Goal: Task Accomplishment & Management: Manage account settings

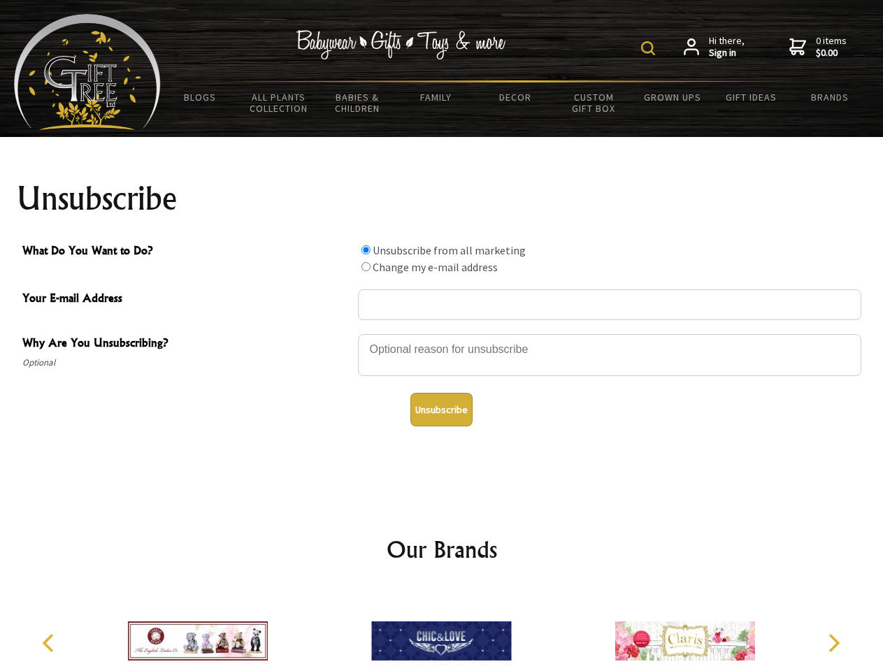
click at [650, 48] on img at bounding box center [648, 48] width 14 height 14
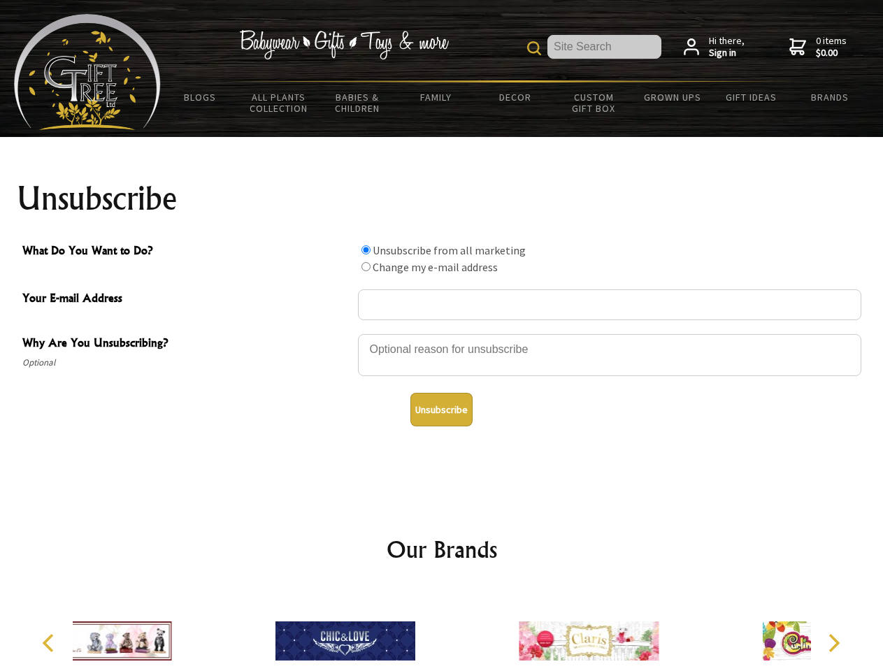
click at [442, 333] on div at bounding box center [609, 357] width 503 height 49
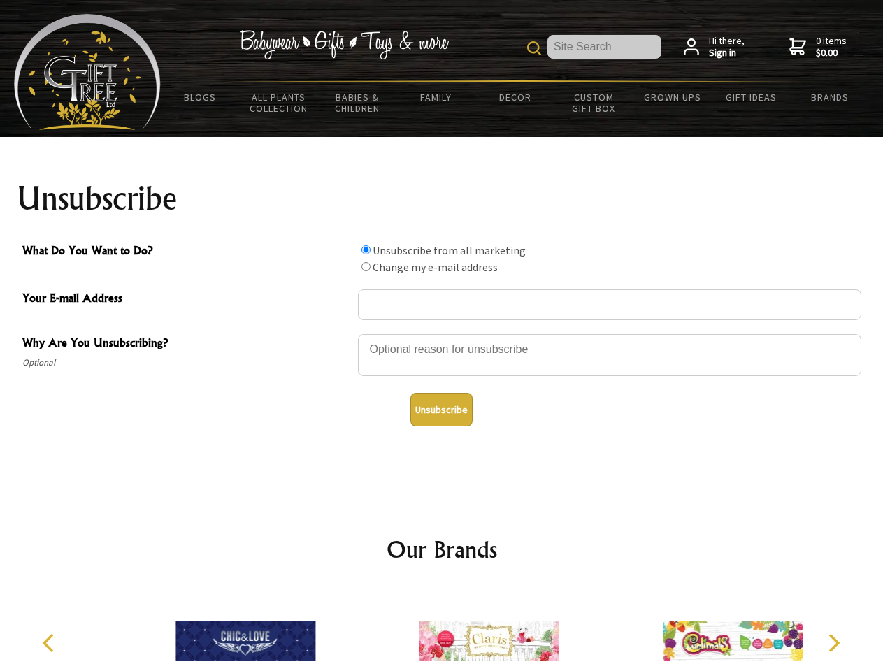
click at [366, 250] on input "What Do You Want to Do?" at bounding box center [365, 249] width 9 height 9
click at [366, 266] on input "What Do You Want to Do?" at bounding box center [365, 266] width 9 height 9
radio input "true"
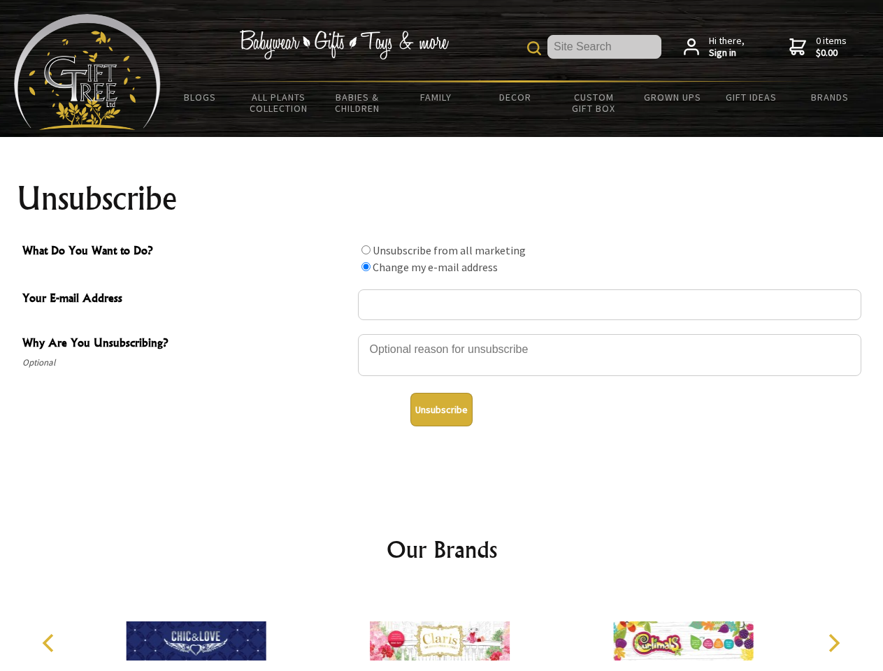
click at [441, 410] on button "Unsubscribe" at bounding box center [441, 410] width 62 height 34
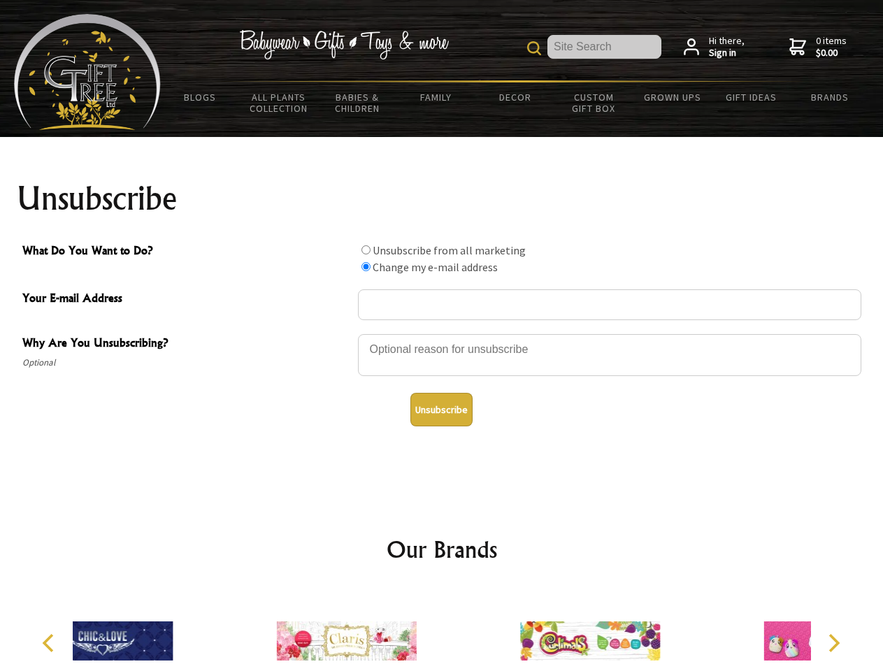
click at [50, 643] on icon "Previous" at bounding box center [50, 643] width 18 height 18
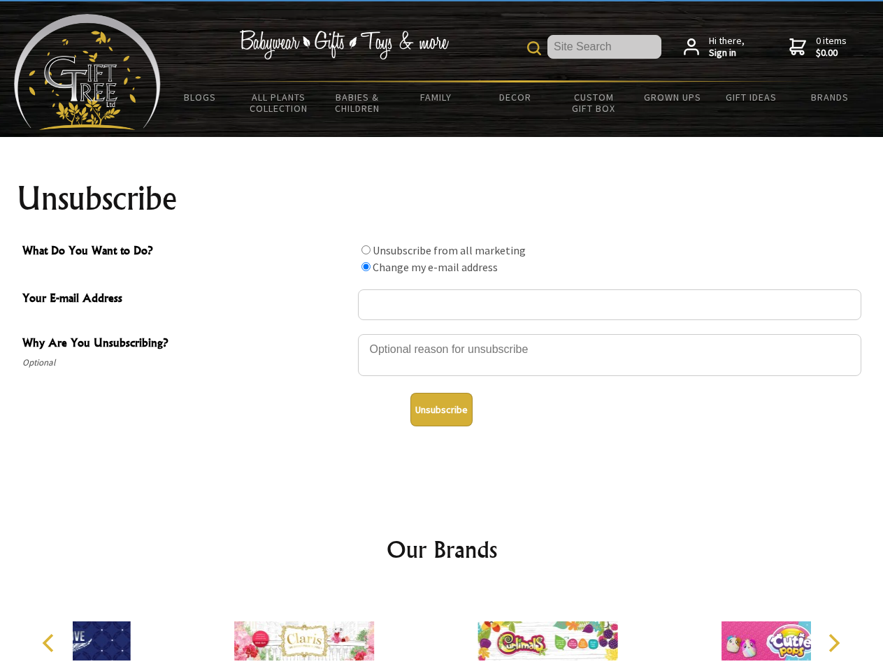
click at [833, 643] on icon "Next" at bounding box center [833, 643] width 18 height 18
